Goal: Task Accomplishment & Management: Manage account settings

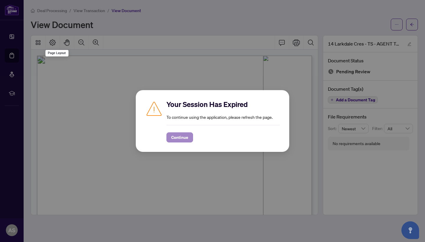
click at [187, 138] on span "Continue" at bounding box center [179, 137] width 17 height 9
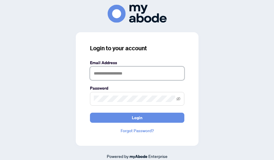
type input "**********"
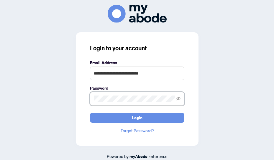
click at [137, 117] on button "Login" at bounding box center [137, 117] width 94 height 10
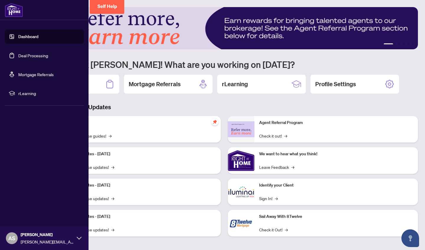
click at [18, 56] on link "Deal Processing" at bounding box center [33, 55] width 30 height 5
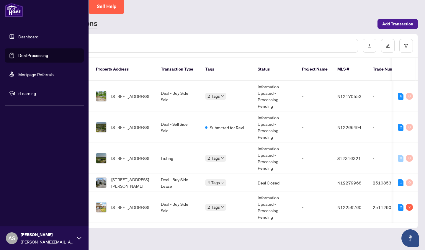
click at [18, 56] on link "Deal Processing" at bounding box center [33, 55] width 30 height 5
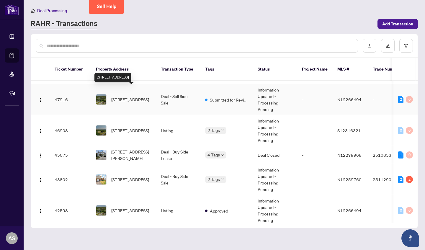
scroll to position [28, 0]
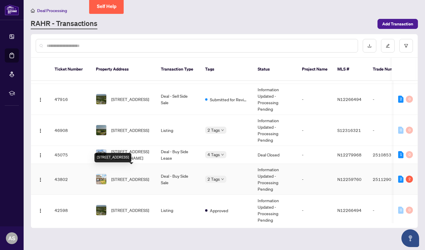
click at [134, 159] on span "14 LARKDALE Cres, Essa, Ontario L0M 1B0, Canada" at bounding box center [130, 179] width 38 height 6
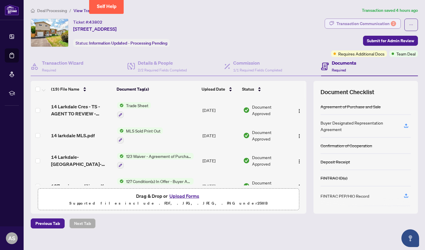
click at [274, 24] on div "Transaction Communication 2" at bounding box center [367, 23] width 60 height 9
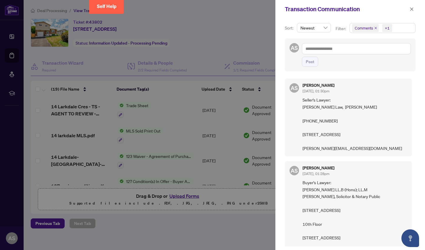
click at [274, 27] on icon "close" at bounding box center [375, 28] width 3 height 3
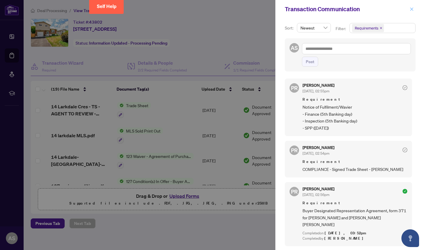
click at [274, 9] on icon "close" at bounding box center [412, 9] width 4 height 4
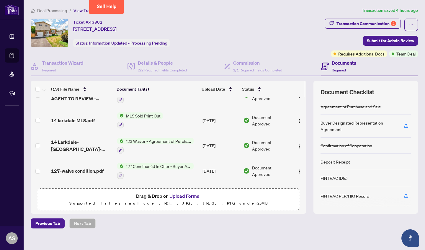
scroll to position [16, 0]
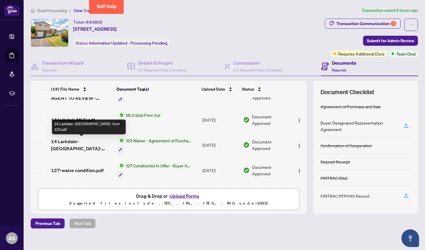
click at [88, 145] on span "14 Larkdale- Waiver- form 123.pdf" at bounding box center [81, 145] width 61 height 14
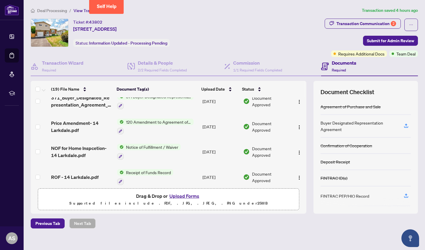
scroll to position [232, 0]
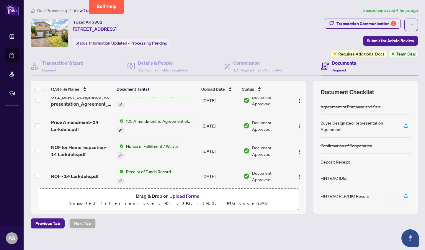
click at [90, 146] on span "NOF for Home Inspcetion- 14 Larkdale.pdf" at bounding box center [81, 151] width 61 height 14
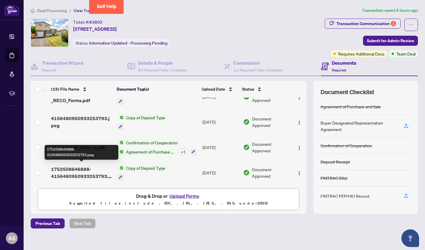
scroll to position [391, 0]
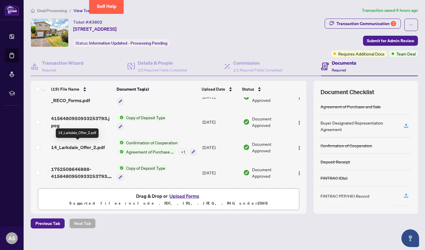
click at [80, 147] on span "14_Larkdale_Offer_2.pdf" at bounding box center [78, 147] width 54 height 7
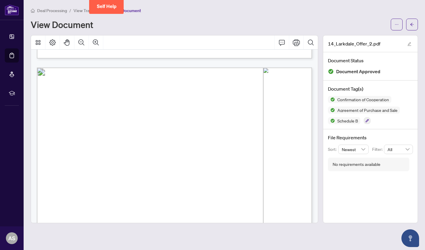
scroll to position [3437, 0]
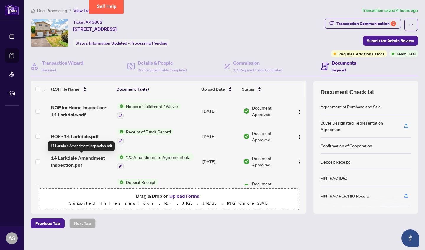
scroll to position [271, 0]
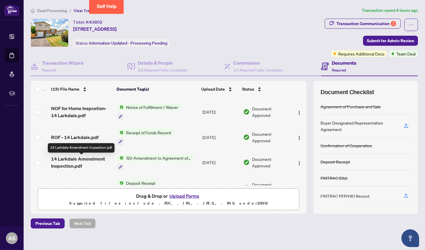
click at [84, 156] on span "14 Larkdale Amendment Inspection.pdf" at bounding box center [81, 162] width 61 height 14
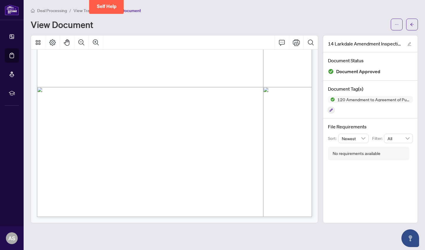
scroll to position [560, 0]
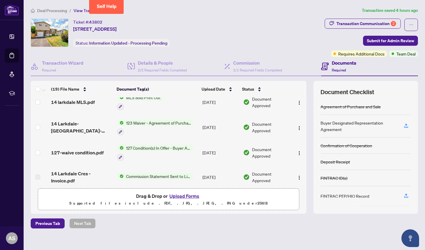
scroll to position [34, 0]
click at [94, 152] on span "127-waive condition.pdf" at bounding box center [77, 151] width 53 height 7
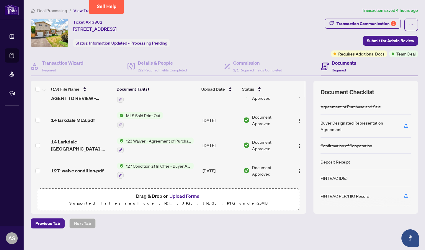
scroll to position [16, 0]
click at [80, 159] on span "127-waive condition.pdf" at bounding box center [77, 170] width 53 height 7
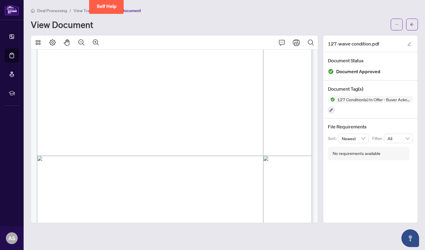
scroll to position [146, 0]
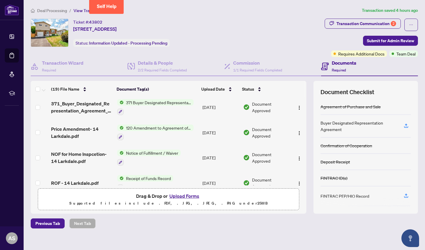
scroll to position [226, 0]
click at [78, 130] on span "Price Amendment- 14 Larkdale.pdf" at bounding box center [81, 132] width 61 height 14
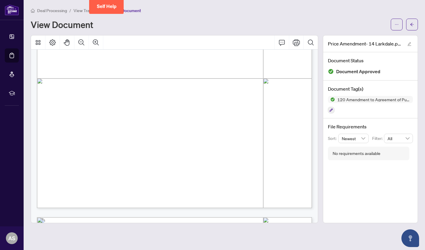
scroll to position [204, 0]
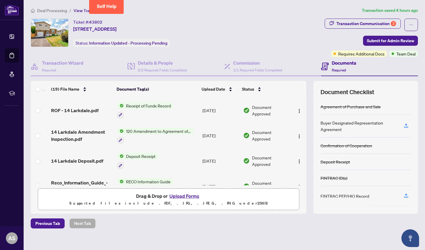
click at [180, 159] on button "Upload Forms" at bounding box center [184, 196] width 33 height 8
click at [274, 23] on div "Transaction Communication 2" at bounding box center [367, 23] width 60 height 9
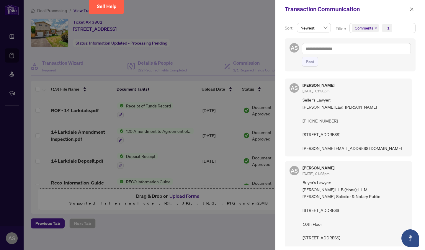
click at [136, 150] on div at bounding box center [212, 125] width 425 height 250
click at [274, 10] on icon "close" at bounding box center [412, 9] width 4 height 4
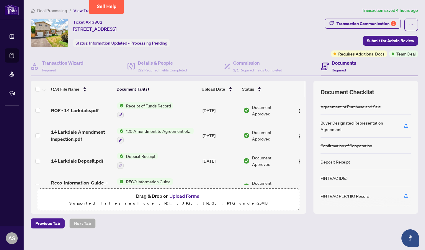
click at [185, 159] on button "Upload Forms" at bounding box center [184, 196] width 33 height 8
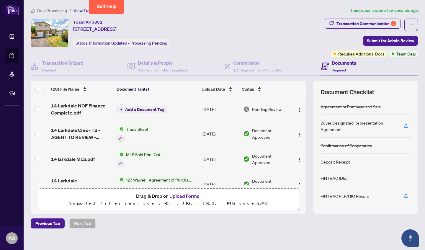
click at [144, 104] on td "Add a Document Tag" at bounding box center [158, 109] width 86 height 24
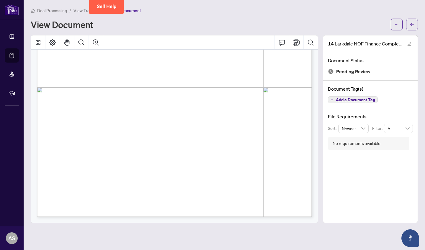
click at [274, 100] on span "Add a Document Tag" at bounding box center [355, 100] width 39 height 4
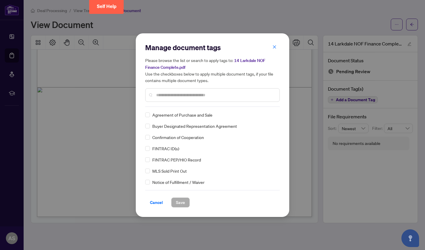
click at [171, 96] on input "text" at bounding box center [215, 95] width 119 height 6
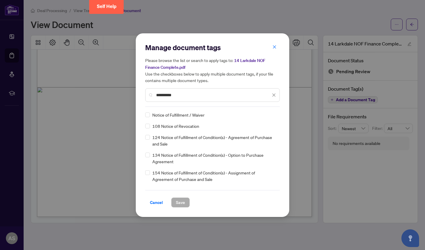
type input "*********"
click at [143, 115] on div "Manage document tags Please browse the list or search to apply tags to: 14 Lark…" at bounding box center [213, 125] width 154 height 184
click at [179, 159] on span "Save" at bounding box center [180, 202] width 9 height 9
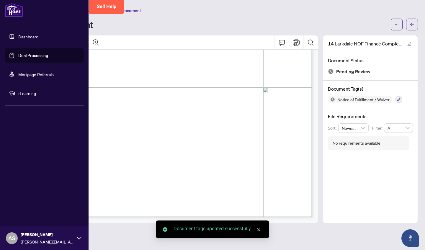
click at [18, 53] on link "Deal Processing" at bounding box center [33, 55] width 30 height 5
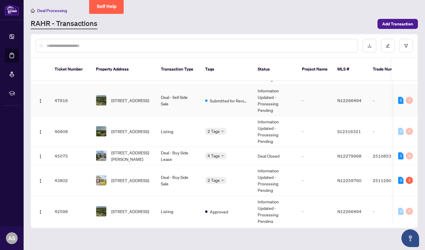
scroll to position [33, 0]
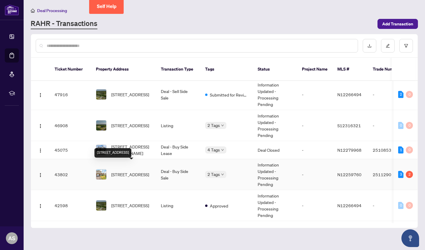
click at [138, 159] on span "14 LARKDALE Cres, Essa, Ontario L0M 1B0, Canada" at bounding box center [130, 174] width 38 height 6
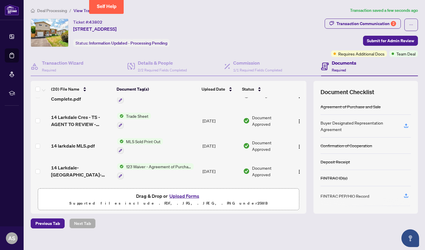
scroll to position [14, 0]
click at [274, 23] on div "Transaction Communication 2" at bounding box center [367, 23] width 60 height 9
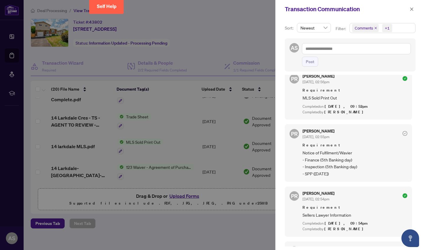
scroll to position [300, 0]
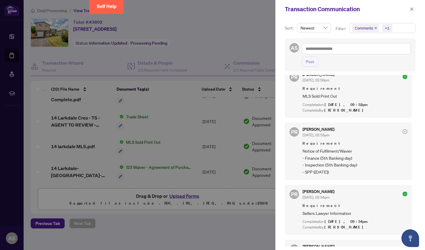
click at [166, 131] on div at bounding box center [212, 125] width 425 height 250
click at [274, 9] on icon "close" at bounding box center [411, 8] width 3 height 3
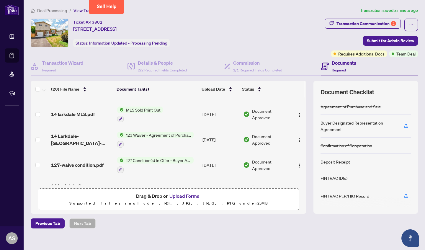
scroll to position [47, 0]
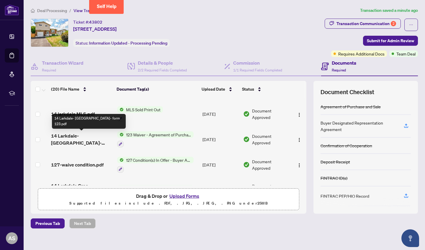
click at [103, 141] on span "14 Larkdale- Waiver- form 123.pdf" at bounding box center [81, 139] width 61 height 14
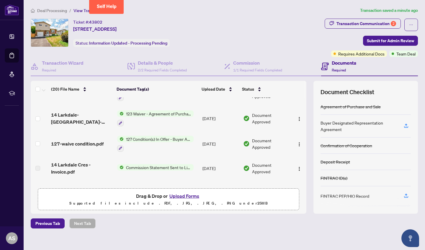
scroll to position [68, 0]
click at [89, 143] on span "127-waive condition.pdf" at bounding box center [77, 143] width 53 height 7
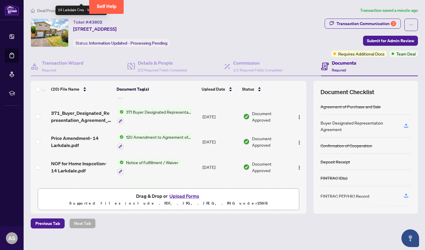
scroll to position [242, 0]
click at [78, 159] on span "NOF for Home Inspcetion- 14 Larkdale.pdf" at bounding box center [81, 167] width 61 height 14
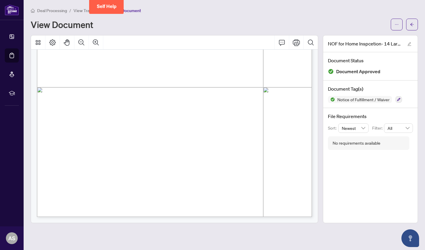
scroll to position [195, 0]
click at [274, 28] on button "button" at bounding box center [412, 25] width 12 height 12
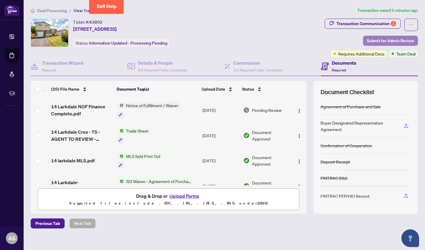
click at [274, 39] on span "Submit for Admin Review" at bounding box center [390, 40] width 47 height 9
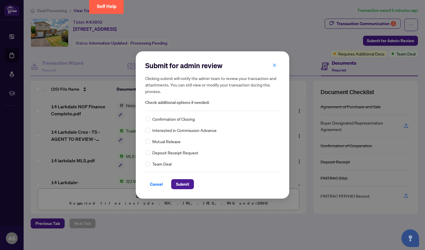
click at [146, 159] on div "Submit for admin review Clicking submit will notify the admin team to review yo…" at bounding box center [212, 125] width 135 height 128
click at [146, 159] on span at bounding box center [147, 164] width 5 height 5
click at [187, 159] on span "Submit" at bounding box center [182, 184] width 13 height 9
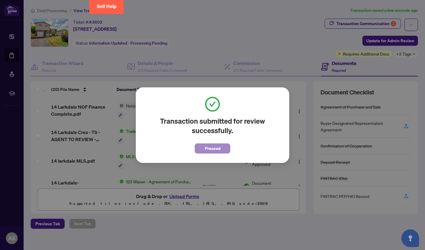
click at [207, 144] on span "Proceed" at bounding box center [213, 148] width 16 height 9
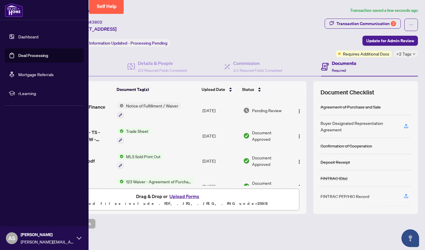
click at [18, 55] on link "Deal Processing" at bounding box center [33, 55] width 30 height 5
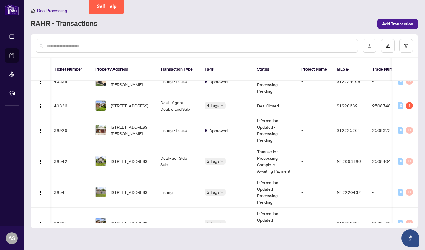
scroll to position [255, 1]
click at [181, 104] on td "Deal - Agent Double End Sale" at bounding box center [178, 106] width 44 height 18
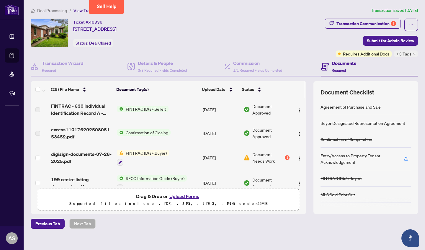
click at [274, 13] on article "Transaction saved 4 days ago" at bounding box center [394, 10] width 47 height 7
click at [274, 24] on div "Transaction Communication 1" at bounding box center [367, 23] width 60 height 9
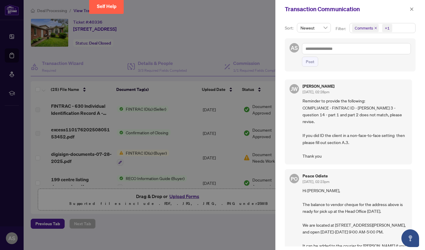
scroll to position [59, 0]
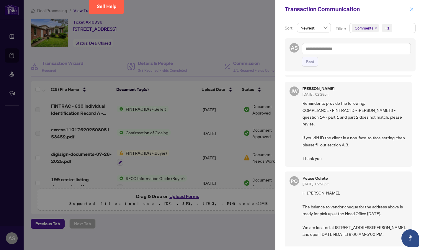
click at [274, 9] on icon "close" at bounding box center [412, 9] width 4 height 4
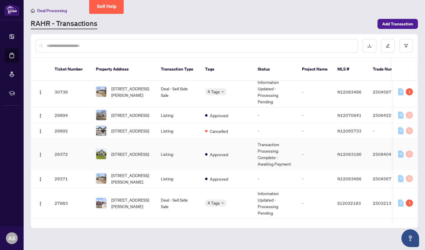
scroll to position [632, 0]
click at [127, 150] on span "199 Centre St, Essa, Ontario L0M 1B0, Canada" at bounding box center [130, 153] width 38 height 6
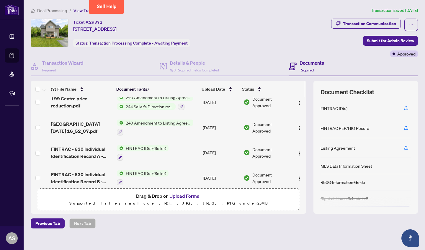
scroll to position [9, 0]
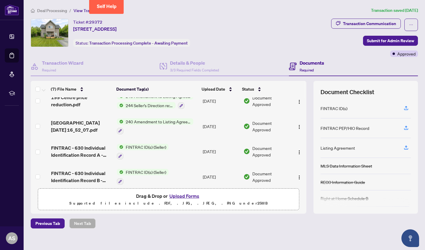
click at [85, 148] on span "FINTRAC - 630 Individual Identification Record A - PropTx-OREA_2025-04-28 10_48…" at bounding box center [81, 151] width 61 height 14
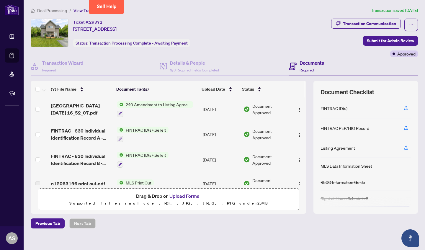
scroll to position [28, 0]
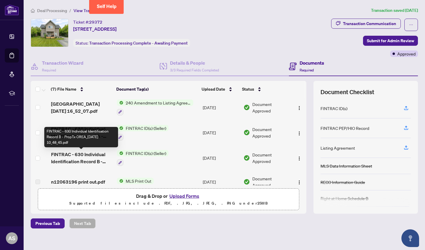
click at [91, 155] on span "FINTRAC - 630 Individual Identification Record B - PropTx-OREA_2025-04-28 10_48…" at bounding box center [81, 158] width 61 height 14
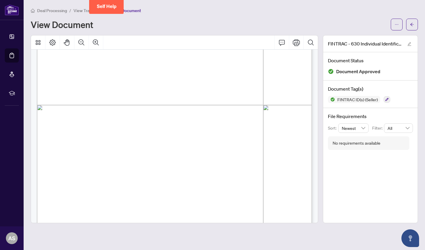
scroll to position [177, 0]
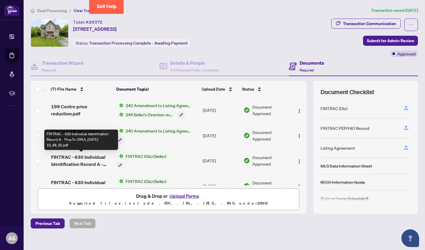
click at [88, 159] on span "FINTRAC - 630 Individual Identification Record A - PropTx-OREA_2025-04-28 10_48…" at bounding box center [81, 161] width 61 height 14
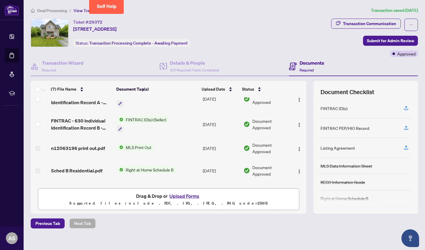
scroll to position [63, 0]
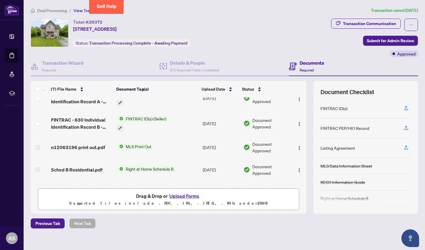
click at [163, 120] on span "FINTRAC ID(s) (Seller)" at bounding box center [145, 118] width 45 height 6
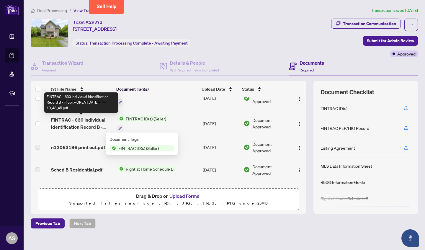
click at [96, 120] on span "FINTRAC - 630 Individual Identification Record B - PropTx-OREA_2025-04-28 10_48…" at bounding box center [81, 123] width 61 height 14
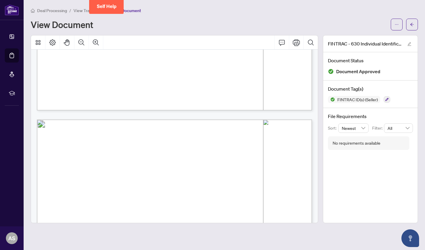
scroll to position [1085, 0]
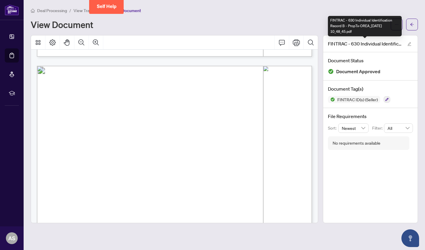
click at [274, 19] on div "FINTRAC - 630 Individual Identification Record B - PropTx-OREA_2025-04-28 10_48…" at bounding box center [365, 26] width 74 height 20
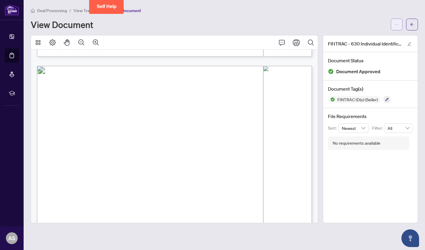
click at [274, 24] on button "button" at bounding box center [397, 25] width 12 height 12
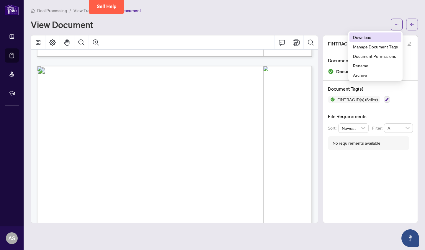
click at [274, 36] on span "Download" at bounding box center [375, 37] width 45 height 6
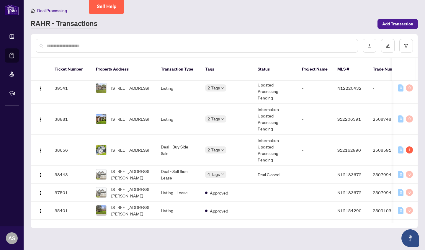
scroll to position [360, 0]
click at [172, 142] on td "Deal - Buy Side Sale" at bounding box center [178, 149] width 44 height 31
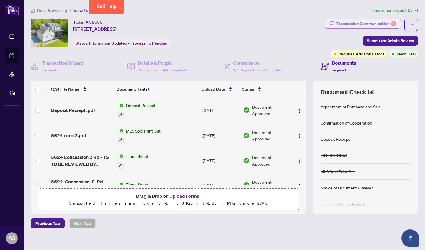
click at [274, 19] on button "Transaction Communication 1" at bounding box center [363, 24] width 76 height 10
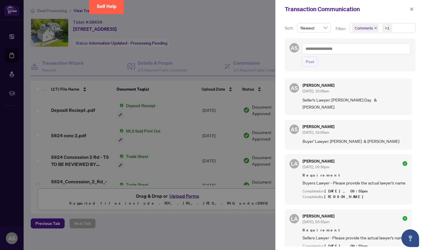
click at [274, 27] on span "Comments" at bounding box center [364, 28] width 18 height 6
click at [274, 27] on span "Comments" at bounding box center [365, 28] width 27 height 8
click at [274, 28] on icon "close" at bounding box center [376, 28] width 2 height 2
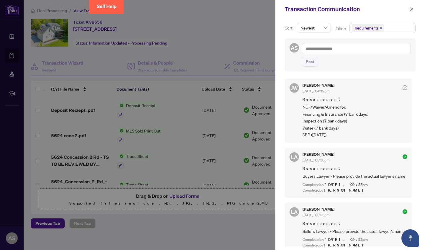
click at [186, 122] on div at bounding box center [212, 125] width 425 height 250
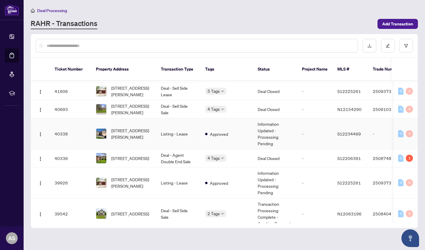
scroll to position [206, 0]
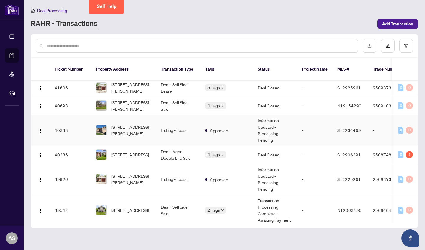
click at [149, 151] on span "18 Edgewood Cres, Clearview, Ontario L0M 1N0, Canada" at bounding box center [130, 154] width 38 height 6
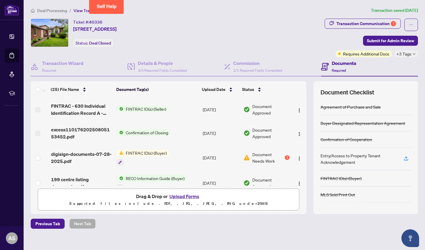
click at [274, 157] on div "1" at bounding box center [287, 157] width 5 height 5
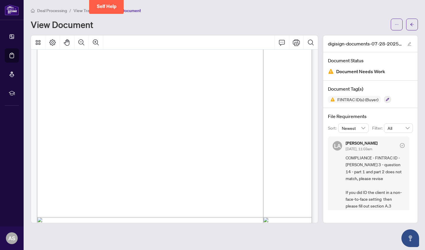
scroll to position [1175, 0]
click at [274, 100] on span "FINTRAC ID(s) (Buyer)" at bounding box center [358, 99] width 46 height 4
click at [274, 99] on icon "button" at bounding box center [387, 99] width 3 height 3
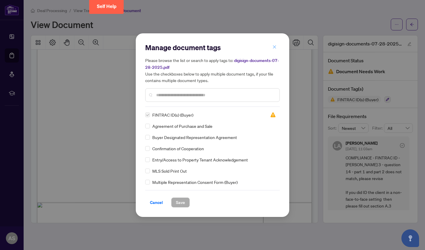
click at [273, 50] on span "button" at bounding box center [275, 47] width 4 height 9
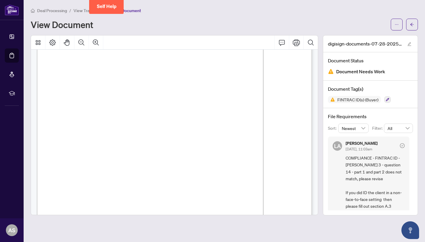
scroll to position [2229, 0]
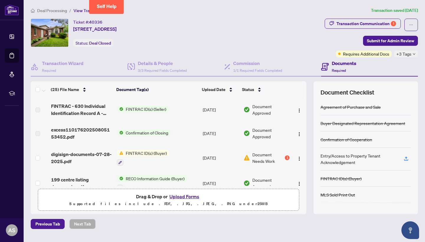
click at [191, 159] on button "Upload Forms" at bounding box center [184, 197] width 33 height 8
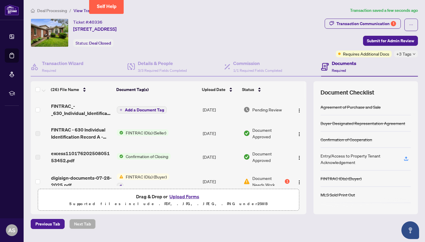
click at [146, 112] on span "Add a Document Tag" at bounding box center [144, 110] width 39 height 4
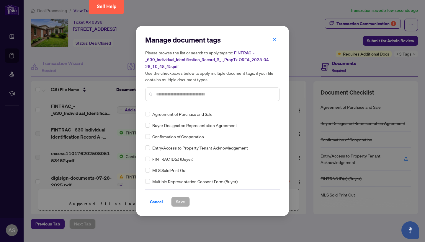
click at [178, 97] on input "text" at bounding box center [215, 94] width 119 height 6
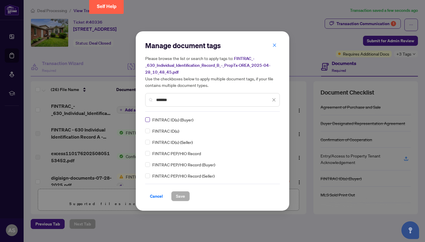
type input "*******"
click at [149, 120] on span at bounding box center [147, 119] width 5 height 5
click at [180, 159] on span "Save" at bounding box center [180, 195] width 9 height 9
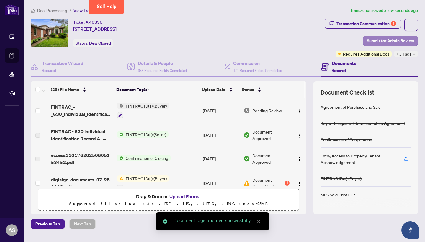
click at [274, 36] on span "Submit for Admin Review" at bounding box center [390, 40] width 47 height 9
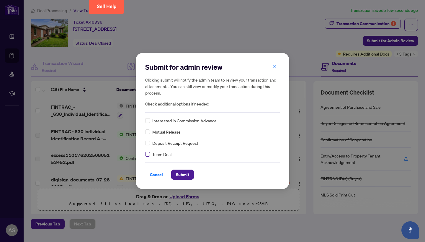
click at [146, 157] on label at bounding box center [147, 154] width 5 height 6
click at [185, 159] on span "Submit" at bounding box center [182, 174] width 13 height 9
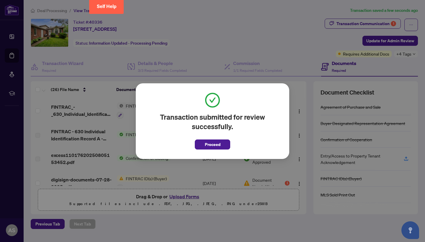
click at [236, 145] on div "Transaction submitted for review successfully. Proceed" at bounding box center [212, 121] width 135 height 57
click at [228, 145] on button "Proceed" at bounding box center [212, 144] width 35 height 10
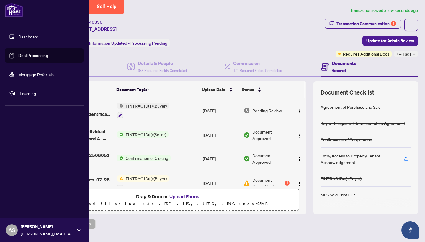
click at [25, 57] on link "Deal Processing" at bounding box center [33, 55] width 30 height 5
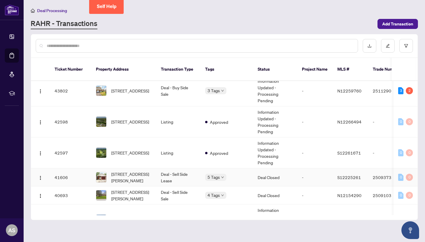
scroll to position [92, 0]
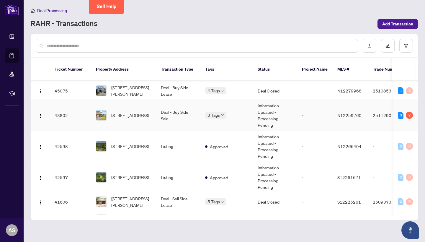
click at [174, 122] on td "Deal - Buy Side Sale" at bounding box center [178, 115] width 44 height 31
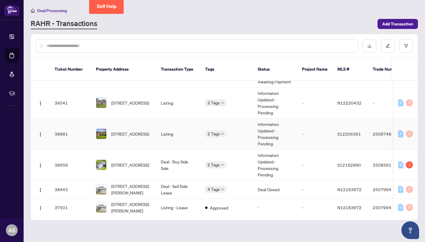
scroll to position [360, 0]
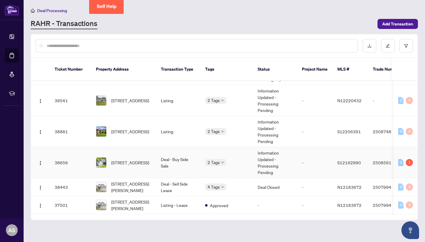
click at [135, 159] on span "5624 Concession 2 Rd, Clearview, Ontario L0M 1N0, Canada" at bounding box center [130, 162] width 38 height 6
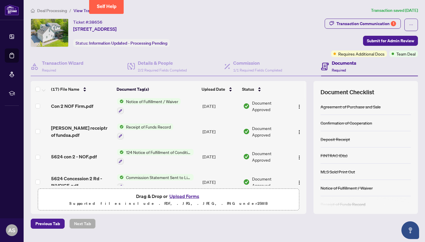
scroll to position [98, 0]
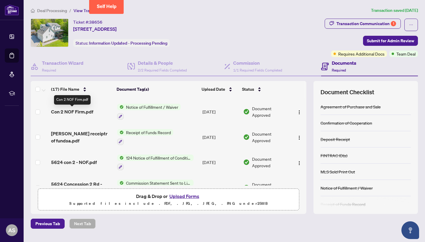
click at [87, 113] on span "Con 2 NOF Firm.pdf" at bounding box center [72, 111] width 42 height 7
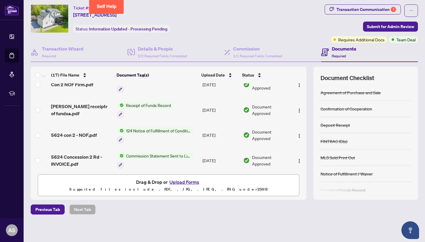
scroll to position [112, 0]
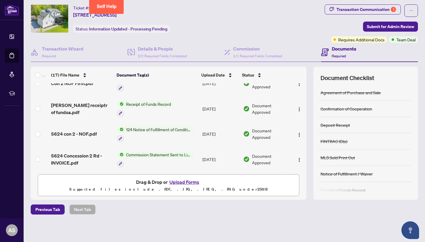
click at [76, 134] on span "5624 con 2 - NOF.pdf" at bounding box center [74, 133] width 46 height 7
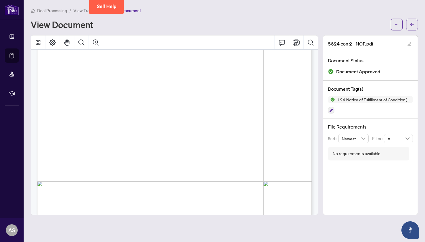
scroll to position [466, 0]
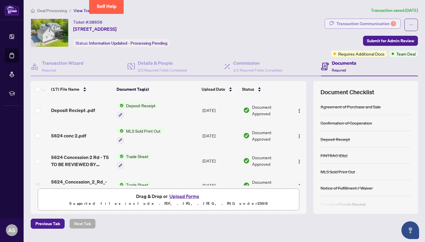
click at [274, 19] on div "Transaction Communication 1" at bounding box center [367, 23] width 60 height 9
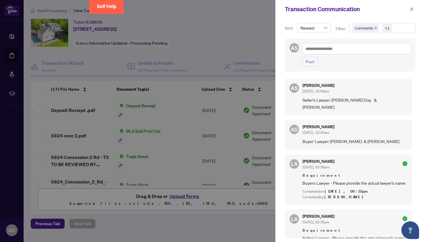
click at [274, 27] on span "Comments" at bounding box center [364, 28] width 18 height 6
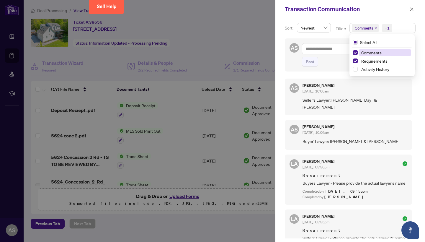
click at [274, 28] on icon "close" at bounding box center [376, 28] width 2 height 2
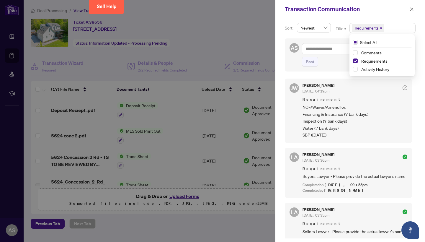
click at [200, 147] on div at bounding box center [212, 121] width 425 height 242
click at [274, 8] on icon "close" at bounding box center [412, 9] width 4 height 4
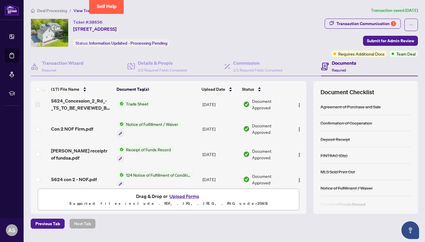
scroll to position [79, 0]
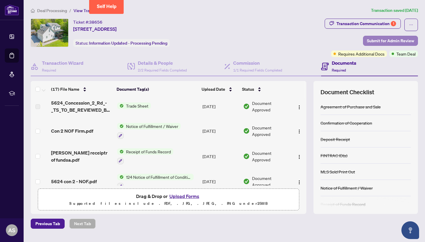
click at [274, 41] on span "Submit for Admin Review" at bounding box center [390, 40] width 47 height 9
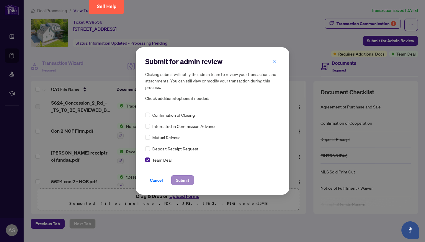
click at [187, 159] on span "Submit" at bounding box center [182, 179] width 13 height 9
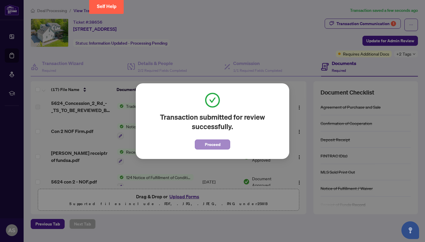
click at [215, 146] on span "Proceed" at bounding box center [213, 144] width 16 height 9
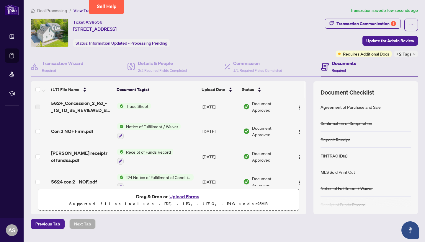
drag, startPoint x: 203, startPoint y: 30, endPoint x: 71, endPoint y: 30, distance: 132.6
click at [71, 30] on div "Ticket #: 38656 5624 Concession 2 Rd, Clearview, Ontario L0M 1N0, Canada Status…" at bounding box center [177, 33] width 292 height 28
copy div "Ticket #: 38656 5624 Concession 2 Rd, Clearview, Ontario L0M 1N0, Canada"
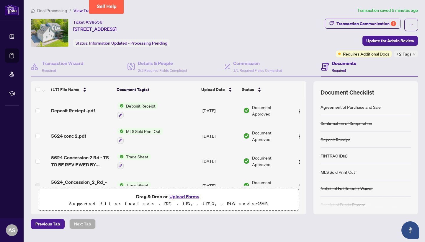
click at [178, 159] on button "Upload Forms" at bounding box center [184, 197] width 33 height 8
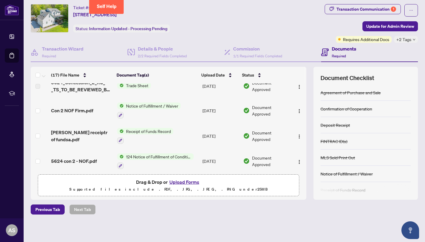
scroll to position [87, 0]
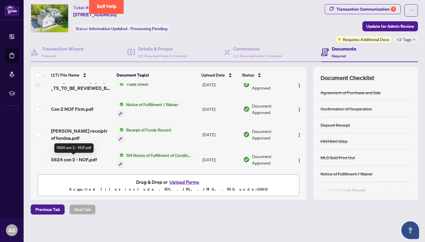
click at [75, 159] on span "5624 con 2 - NOF.pdf" at bounding box center [74, 159] width 46 height 7
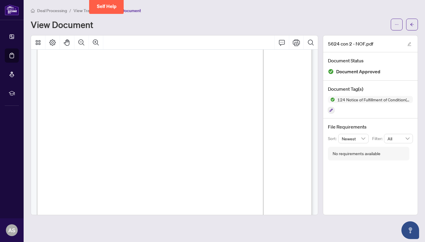
scroll to position [66, 0]
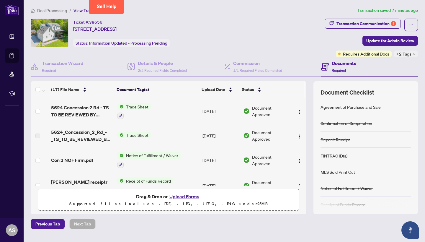
scroll to position [51, 0]
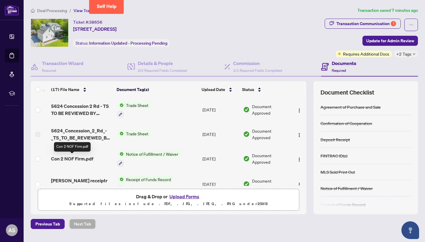
click at [81, 159] on span "Con 2 NOF Firm.pdf" at bounding box center [72, 158] width 42 height 7
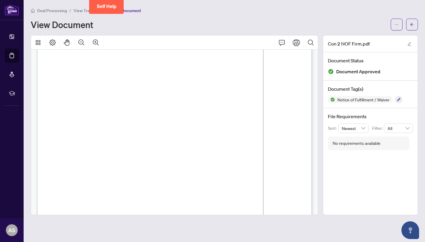
scroll to position [32, 0]
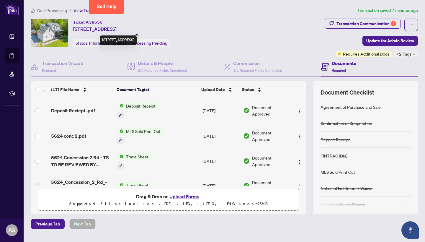
drag, startPoint x: 73, startPoint y: 29, endPoint x: 143, endPoint y: 28, distance: 70.0
click at [143, 28] on div "Ticket #: 38656 5624 Concession 2 Rd, Clearview, Ontario L0M 1N0, Canada Status…" at bounding box center [177, 33] width 292 height 28
copy span "5624 Concession 2 Rd, Clearview"
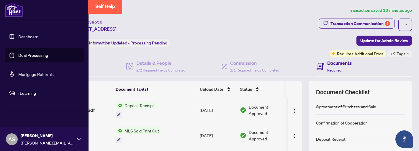
click at [18, 57] on link "Deal Processing" at bounding box center [33, 55] width 30 height 5
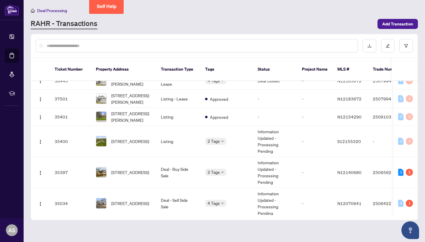
scroll to position [467, 0]
click at [132, 159] on span "99 8th St, Essa, Ontario L3W 0L4, Canada" at bounding box center [130, 172] width 38 height 6
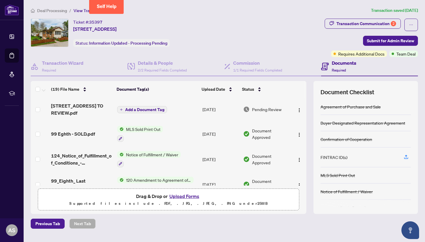
click at [151, 111] on span "Add a Document Tag" at bounding box center [144, 109] width 39 height 4
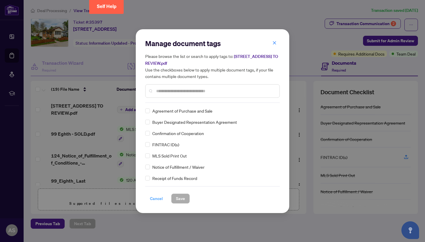
click at [158, 159] on span "Cancel" at bounding box center [156, 198] width 13 height 9
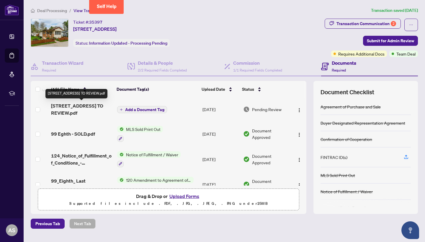
click at [77, 108] on span "99 8th Street - TS - AGENT TO REVIEW.pdf" at bounding box center [81, 109] width 61 height 14
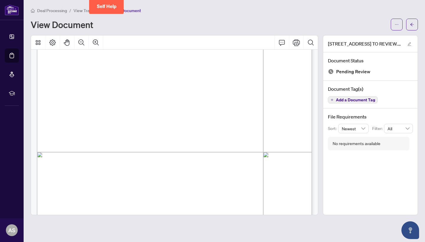
scroll to position [130, 0]
click at [274, 26] on icon "ellipsis" at bounding box center [397, 24] width 4 height 4
click at [274, 38] on span "Download" at bounding box center [375, 37] width 45 height 6
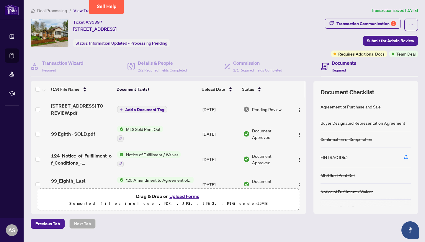
click at [180, 159] on button "Upload Forms" at bounding box center [184, 196] width 33 height 8
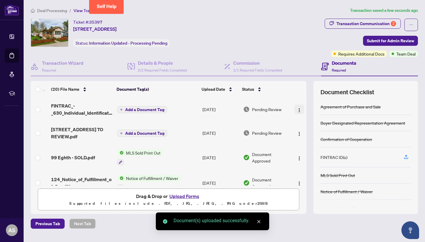
click at [274, 109] on img "button" at bounding box center [299, 110] width 5 height 5
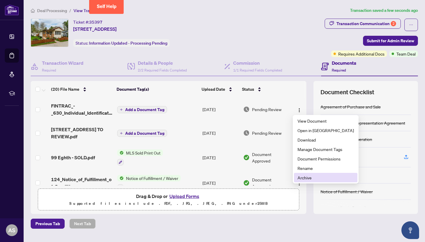
click at [274, 159] on span "Archive" at bounding box center [326, 177] width 56 height 6
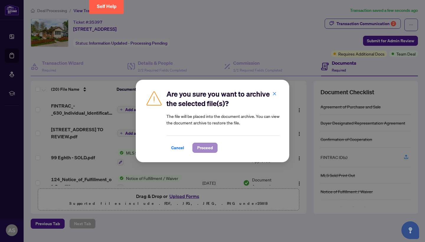
click at [207, 148] on span "Proceed" at bounding box center [205, 147] width 16 height 9
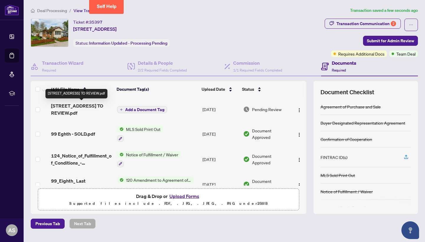
click at [76, 106] on span "99 8th Street - TS - AGENT TO REVIEW.pdf" at bounding box center [81, 109] width 61 height 14
click at [174, 159] on button "Upload Forms" at bounding box center [184, 196] width 33 height 8
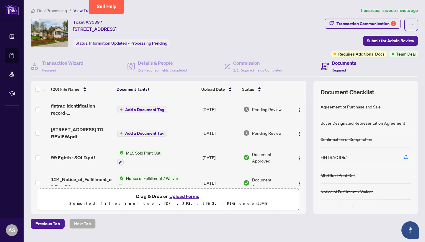
click at [145, 110] on span "Add a Document Tag" at bounding box center [144, 109] width 39 height 4
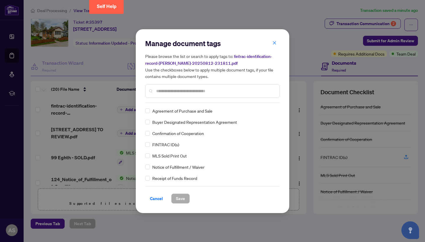
click at [180, 93] on input "text" at bounding box center [215, 91] width 119 height 6
type input "******"
type input "*******"
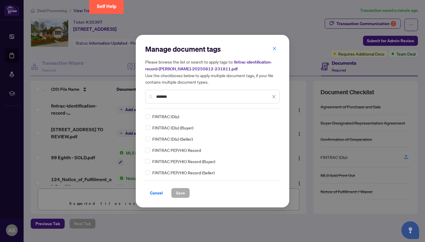
click at [151, 129] on div "FINTRAC ID(s) (Buyer)" at bounding box center [210, 127] width 131 height 6
click at [149, 128] on span at bounding box center [147, 127] width 5 height 5
click at [186, 193] on button "Save" at bounding box center [180, 193] width 19 height 10
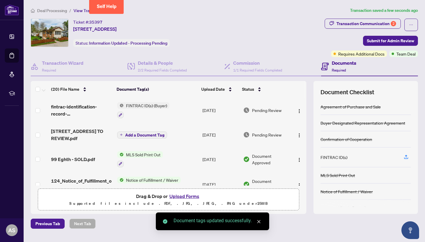
click at [136, 136] on span "Add a Document Tag" at bounding box center [144, 135] width 39 height 4
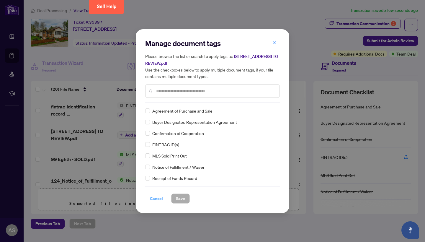
click at [156, 194] on span "Cancel" at bounding box center [156, 198] width 13 height 9
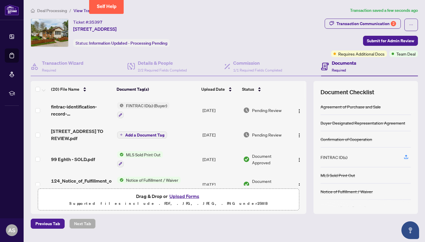
click at [185, 199] on button "Upload Forms" at bounding box center [184, 196] width 33 height 8
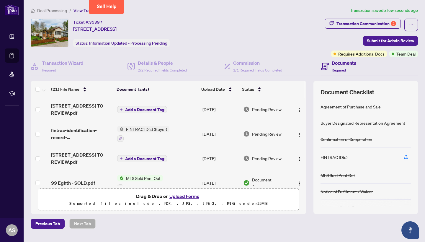
click at [128, 111] on span "Add a Document Tag" at bounding box center [144, 109] width 39 height 4
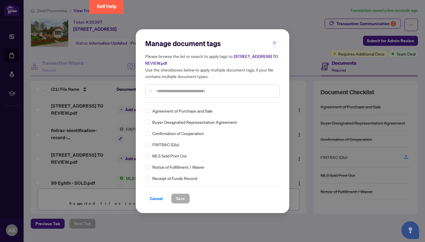
click at [184, 96] on div at bounding box center [212, 91] width 135 height 14
click at [184, 92] on input "text" at bounding box center [215, 91] width 119 height 6
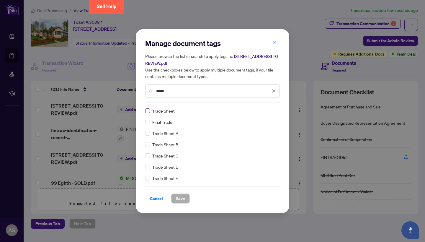
type input "*****"
click at [149, 108] on span at bounding box center [147, 110] width 5 height 5
click at [181, 198] on span "Save" at bounding box center [180, 198] width 9 height 9
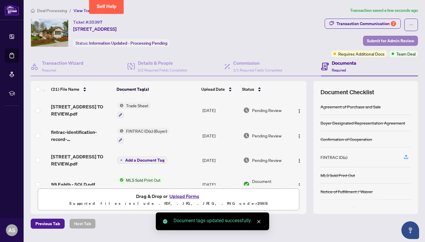
click at [397, 39] on span "Submit for Admin Review" at bounding box center [390, 40] width 47 height 9
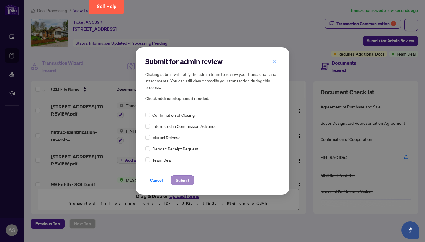
click at [189, 182] on span "Submit" at bounding box center [182, 179] width 13 height 9
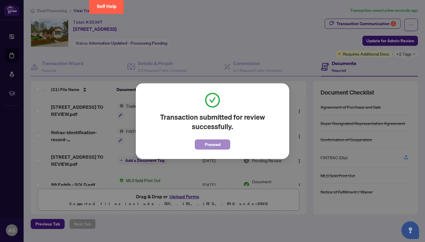
click at [220, 143] on span "Proceed" at bounding box center [213, 144] width 16 height 9
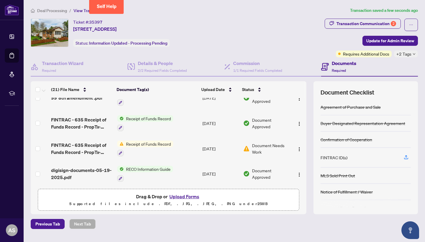
scroll to position [164, 0]
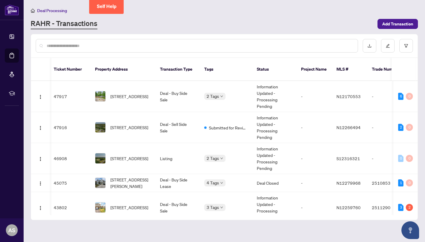
scroll to position [0, 1]
click at [139, 93] on span "21469 ON-48, East Gwillimbury, Ontario L0G 1M0, Canada" at bounding box center [129, 96] width 38 height 6
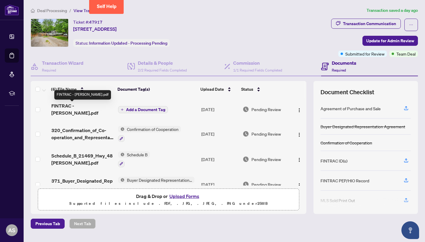
click at [75, 108] on span "FINTRAC - Paul.pdf" at bounding box center [82, 109] width 62 height 14
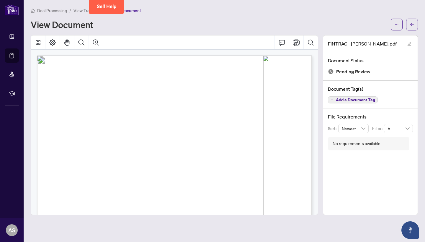
scroll to position [23, 0]
